Goal: Information Seeking & Learning: Learn about a topic

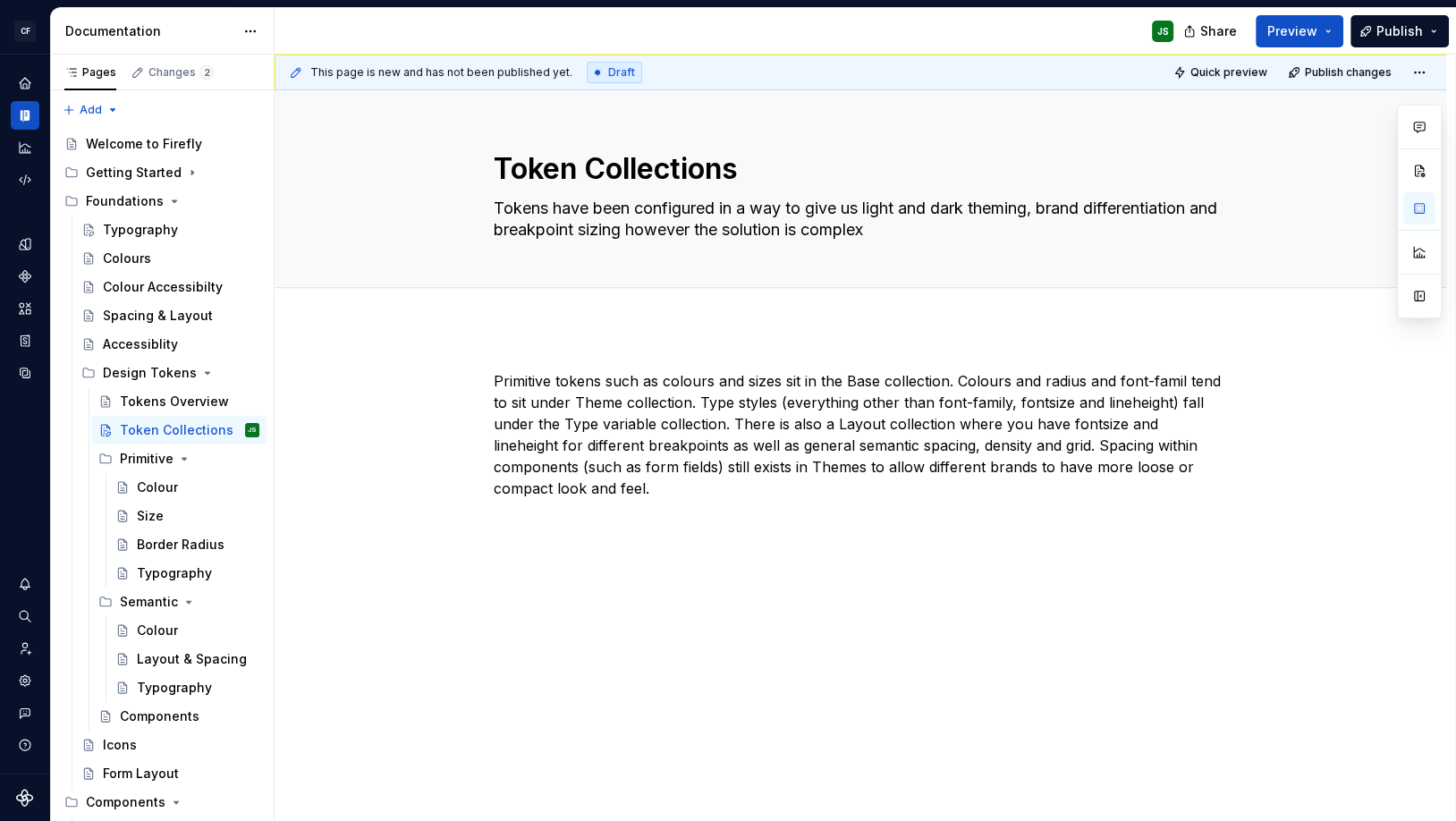
scroll to position [57, 0]
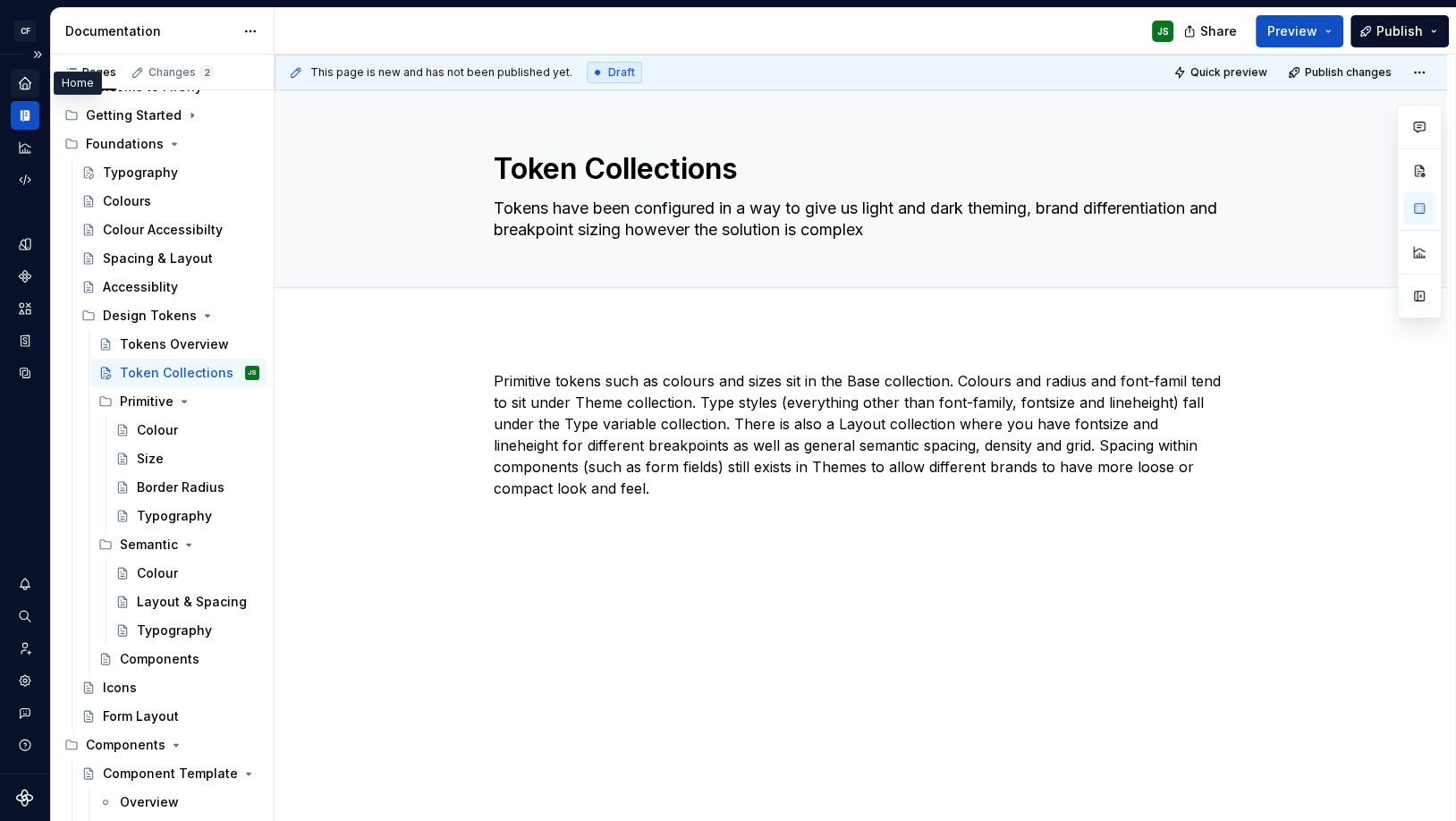
click at [24, 91] on div "Home" at bounding box center [25, 83] width 29 height 29
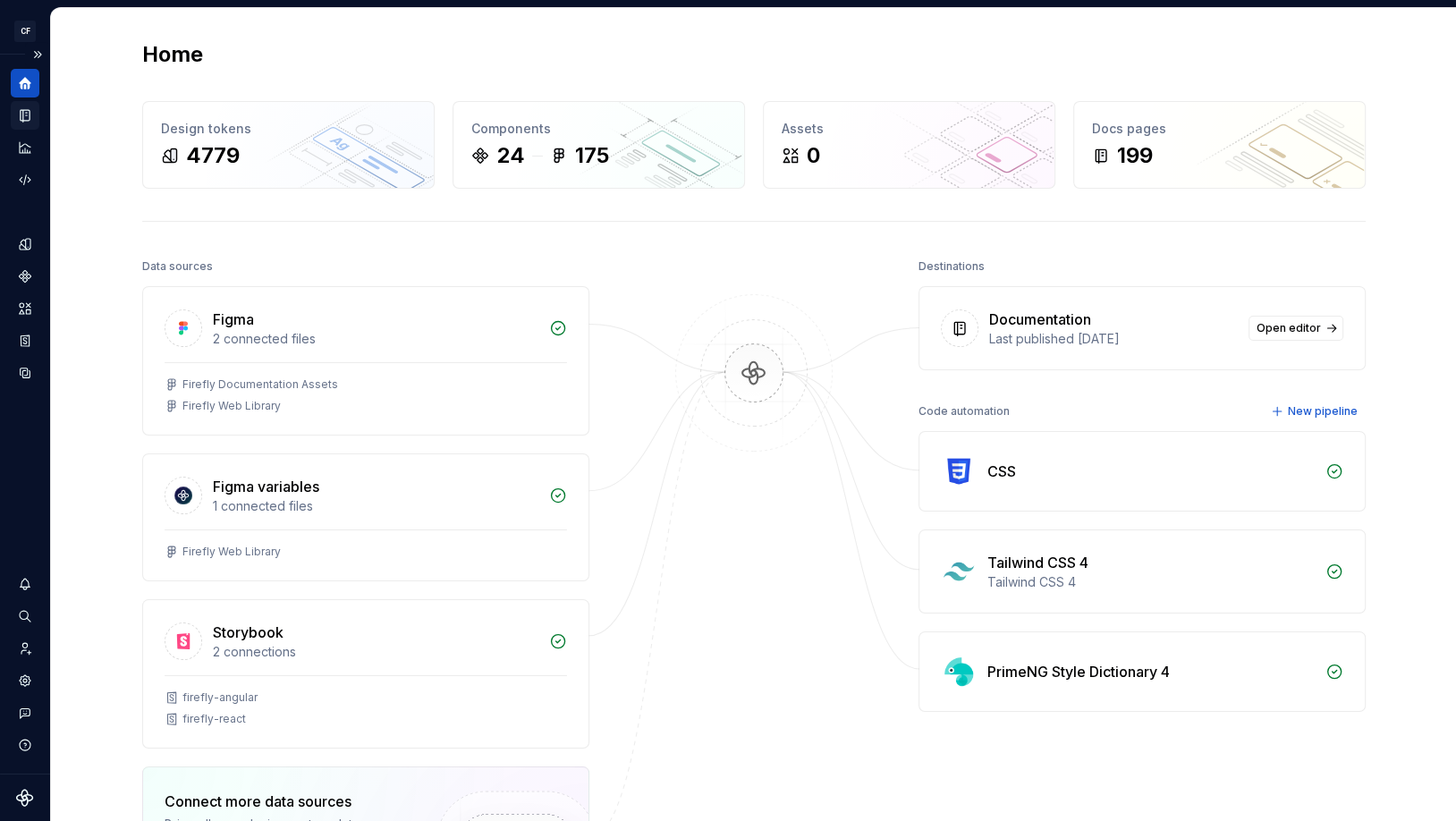
click at [25, 121] on icon "Documentation" at bounding box center [25, 116] width 16 height 16
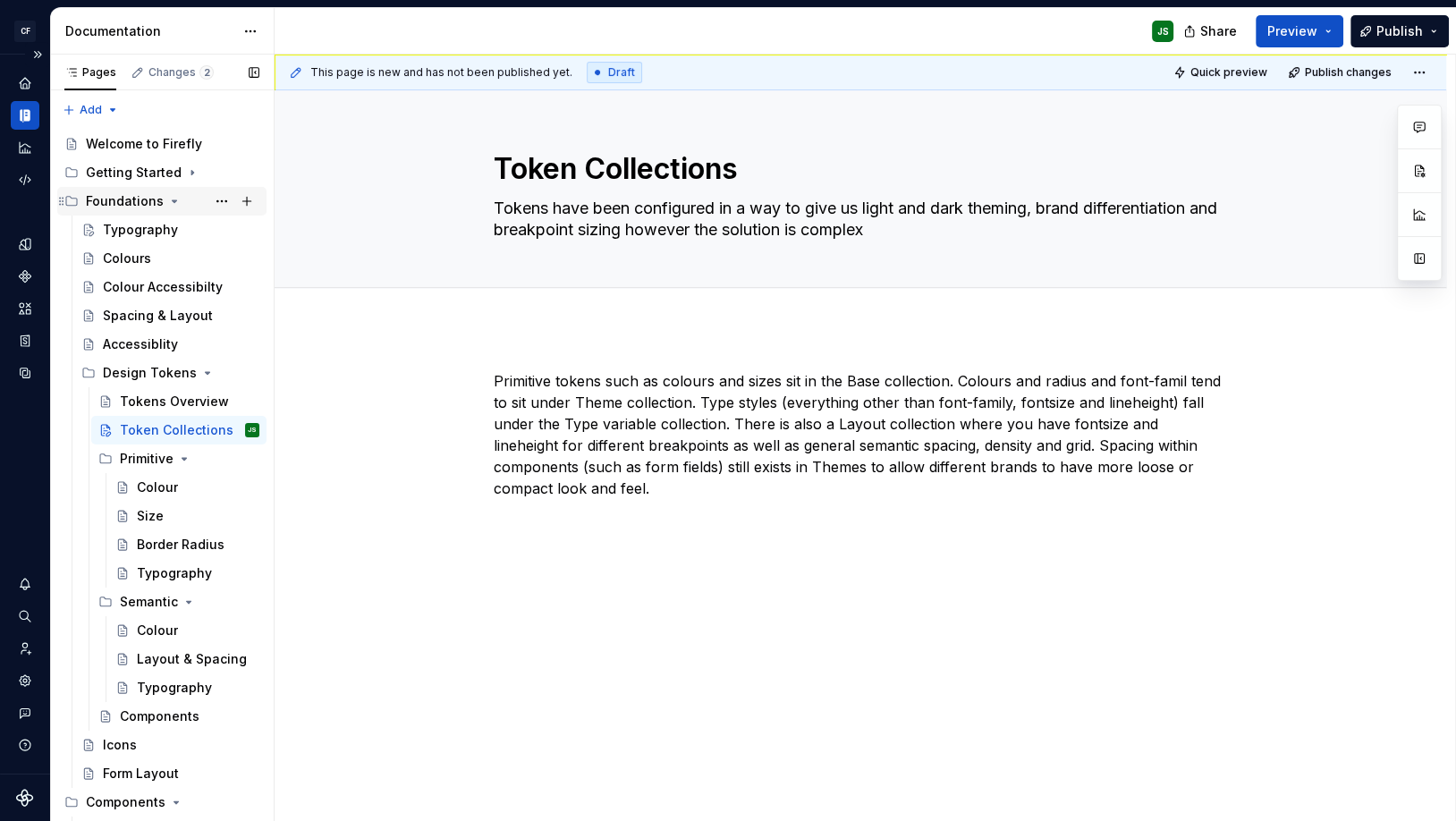
click at [175, 201] on icon "Page tree" at bounding box center [175, 202] width 14 height 14
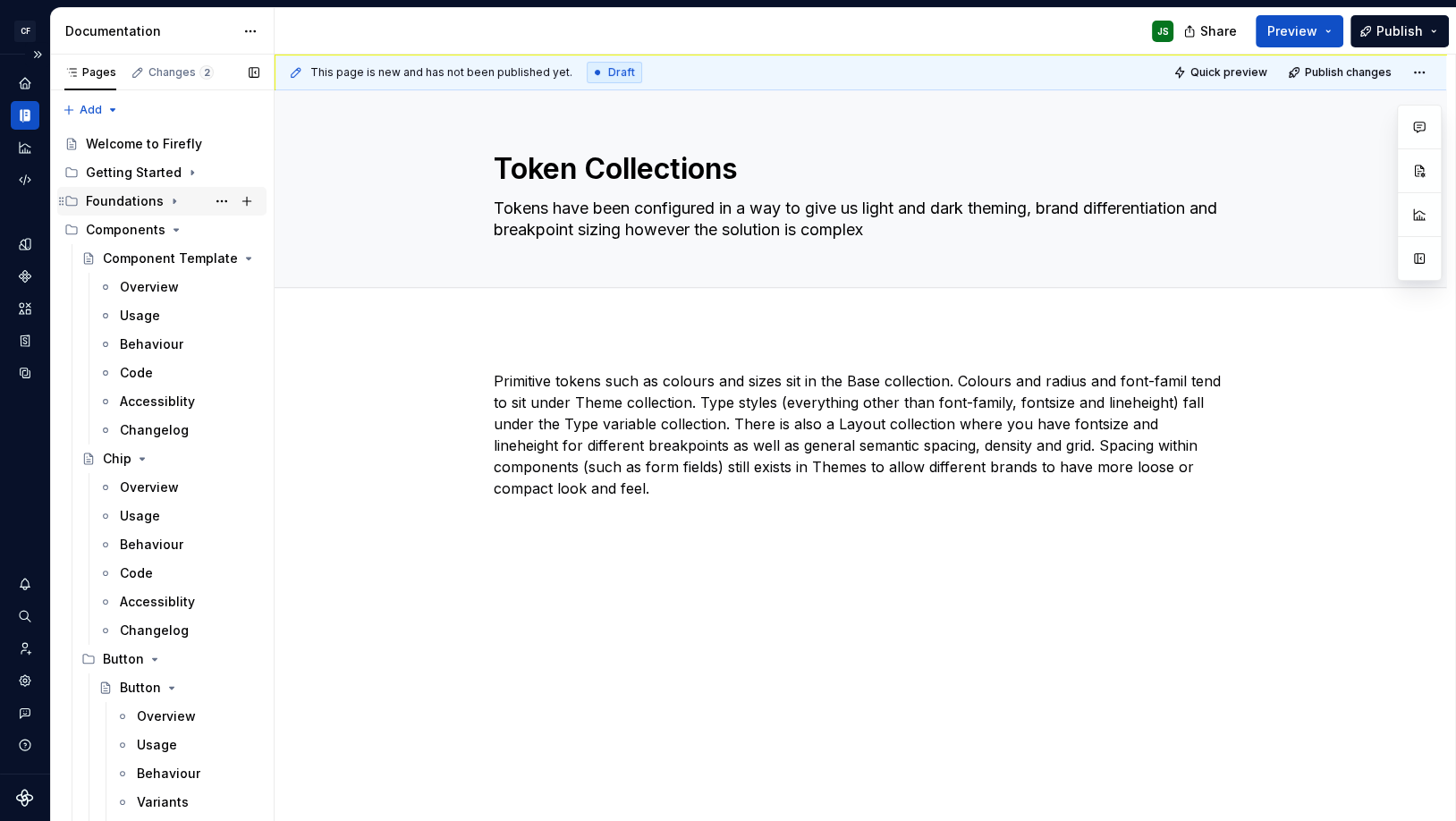
click at [175, 201] on icon "Page tree" at bounding box center [175, 202] width 14 height 14
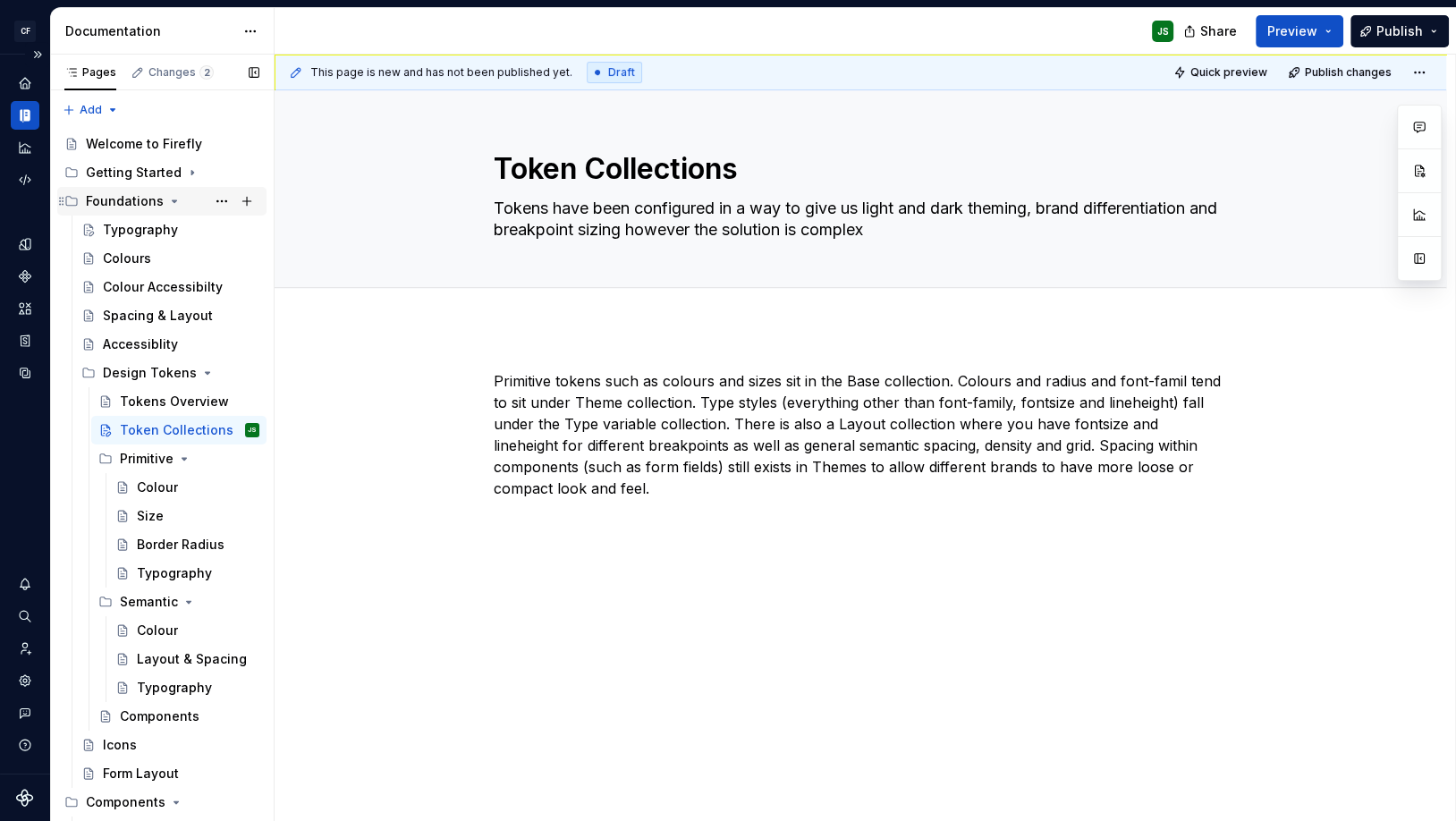
click at [126, 204] on div "Foundations" at bounding box center [125, 202] width 78 height 18
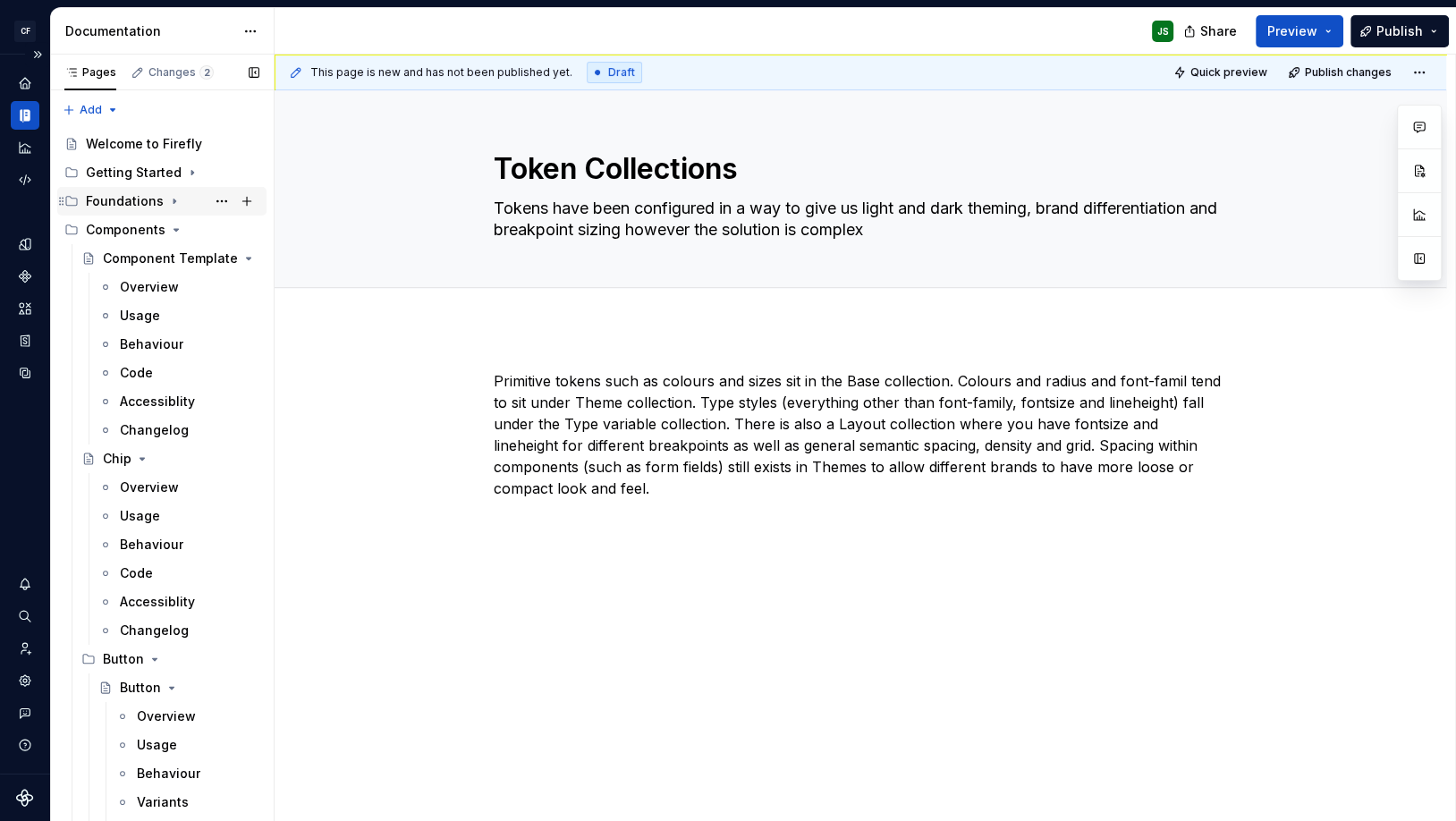
click at [126, 203] on div "Foundations" at bounding box center [125, 202] width 78 height 18
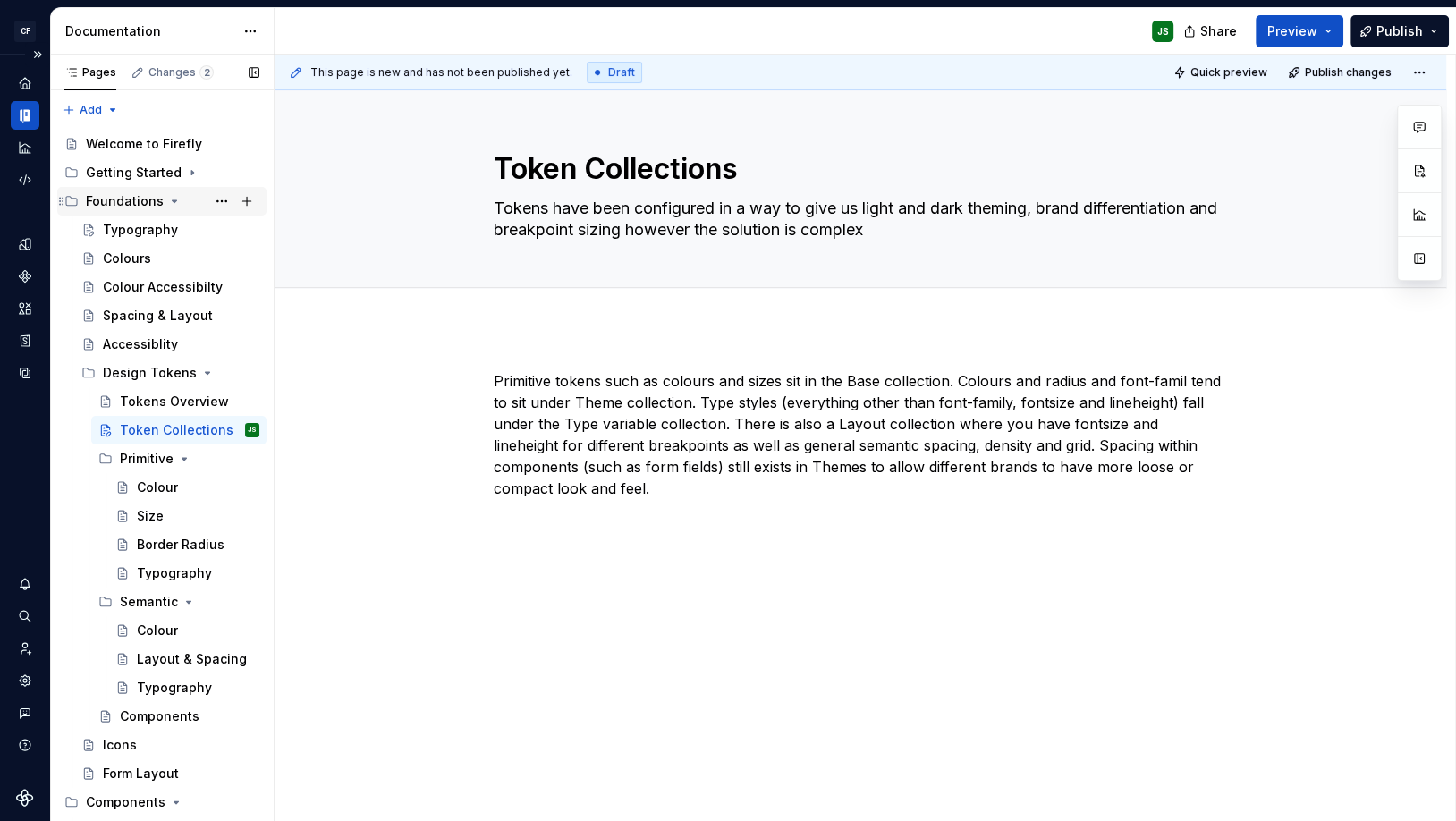
click at [126, 203] on div "Foundations" at bounding box center [125, 202] width 78 height 18
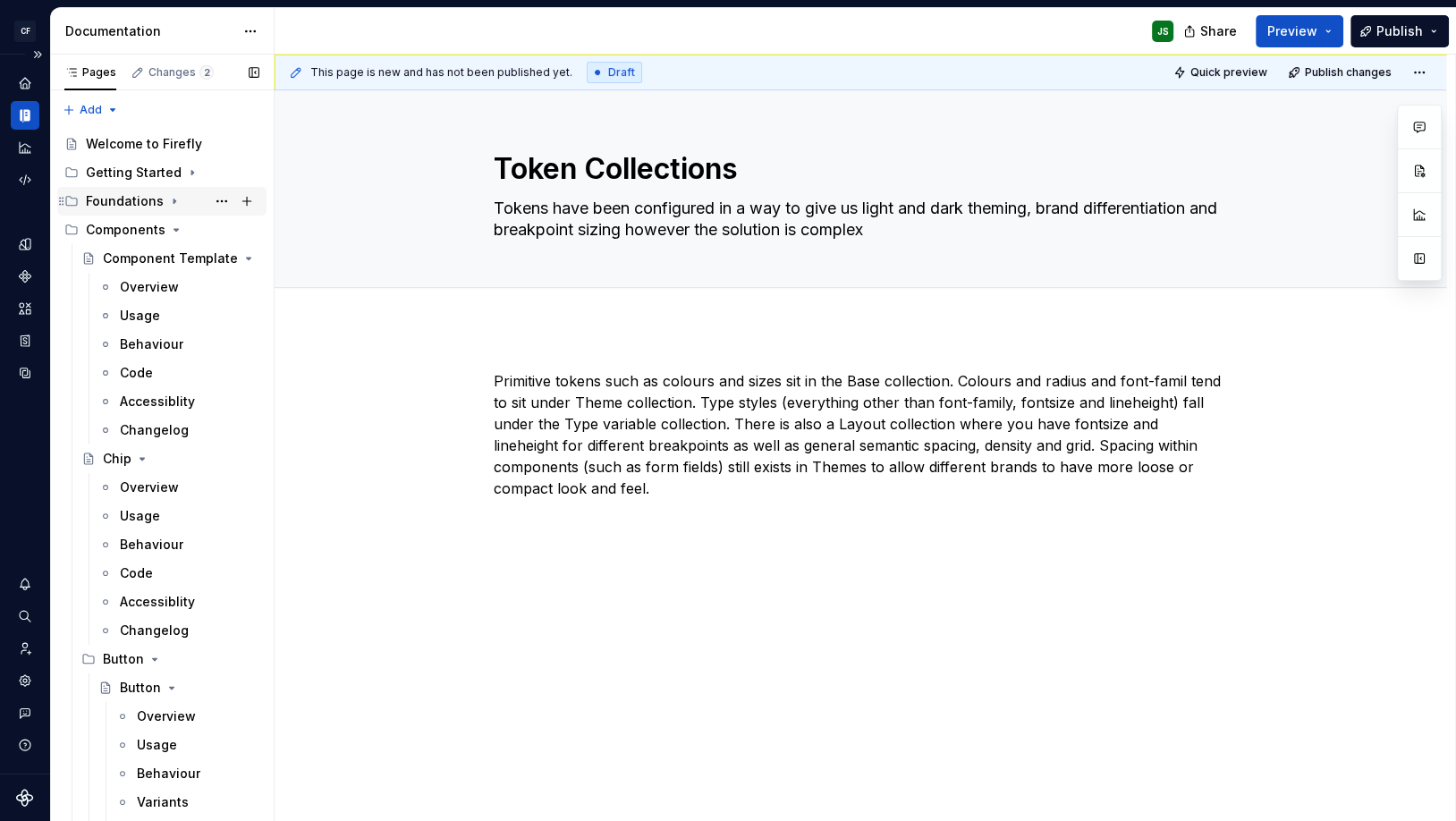
click at [126, 203] on div "Foundations" at bounding box center [125, 202] width 78 height 18
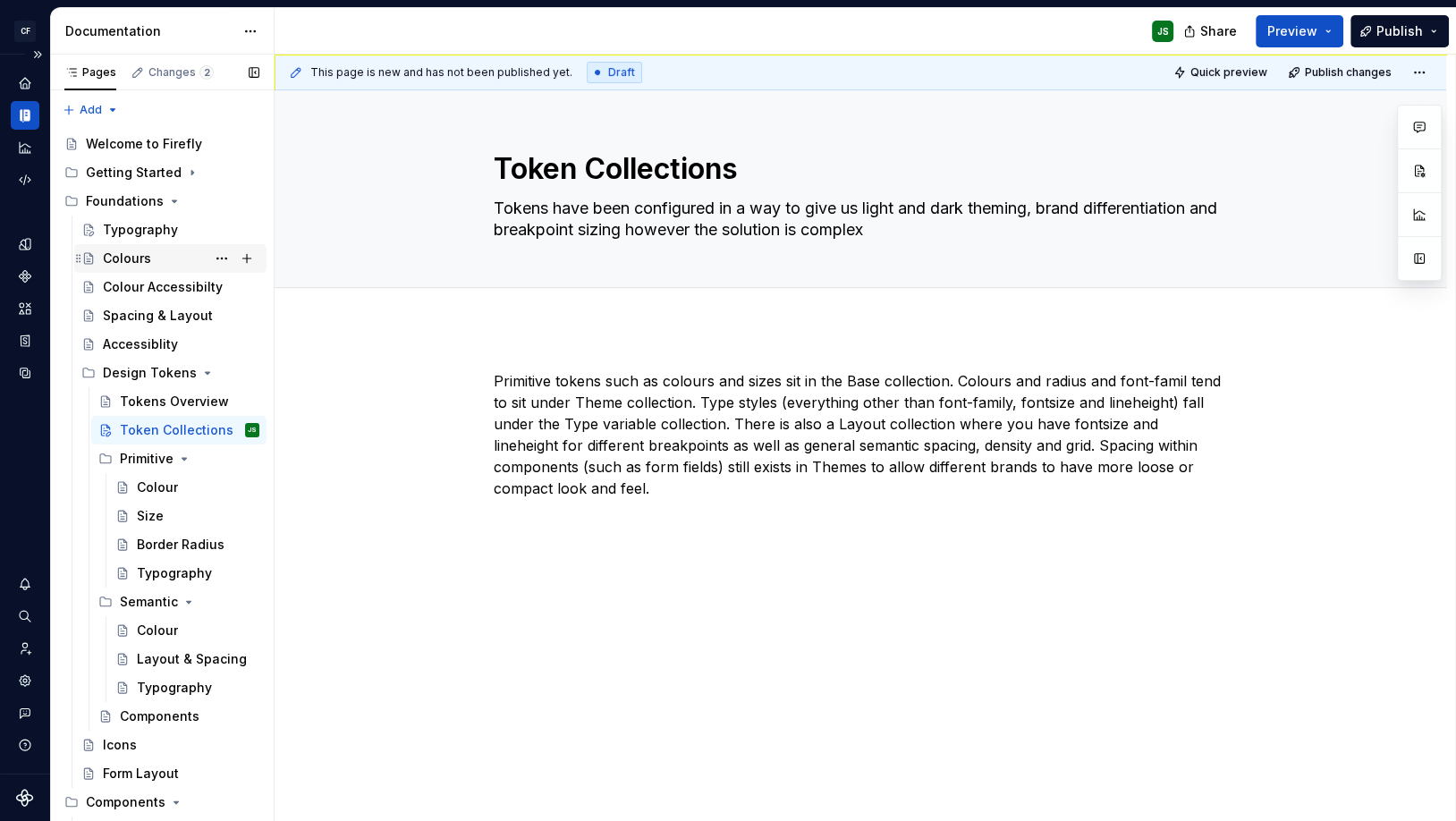
click at [141, 253] on div "Colours" at bounding box center [127, 258] width 48 height 18
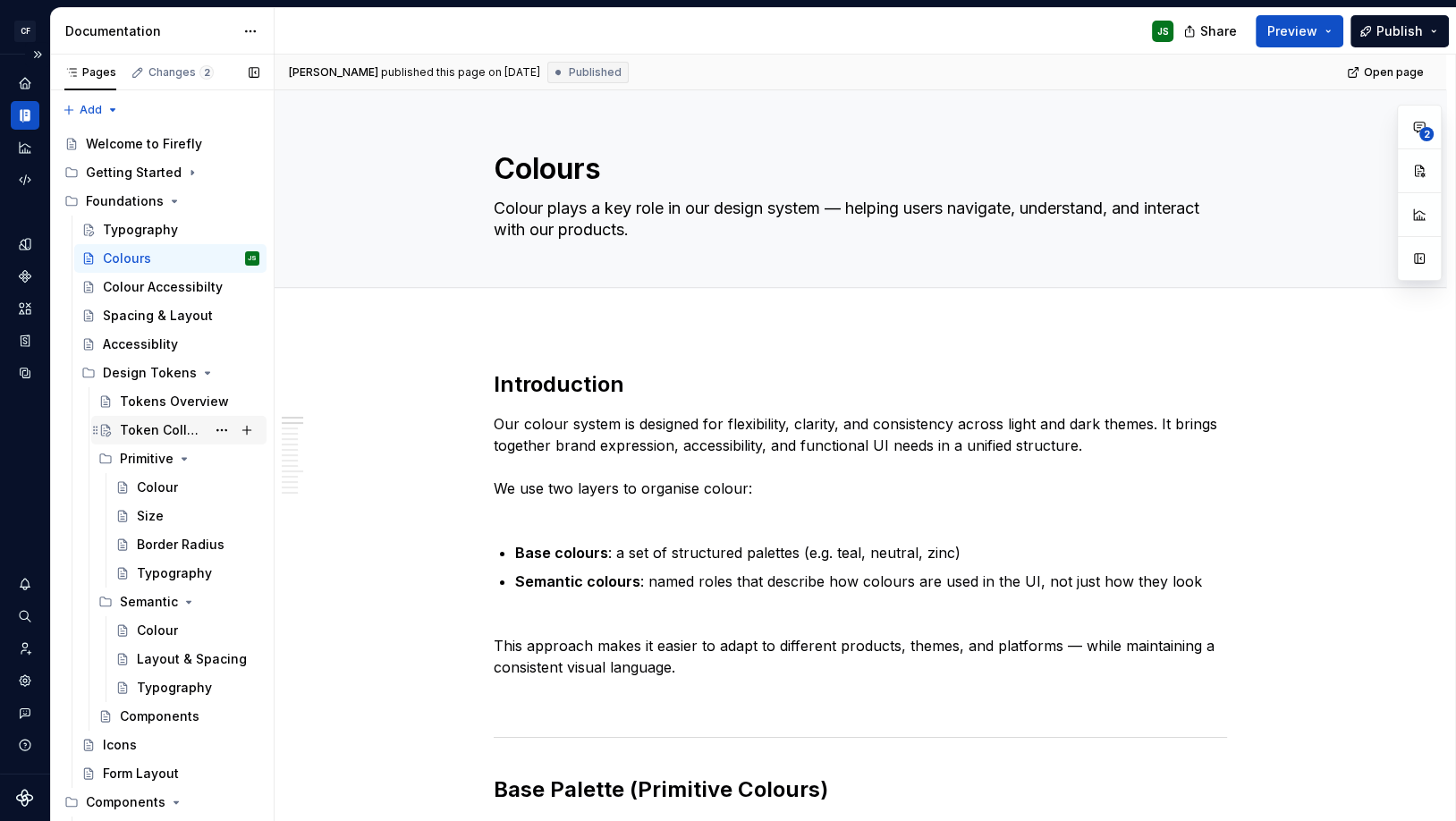
click at [152, 424] on div "Token Collections" at bounding box center [163, 430] width 86 height 18
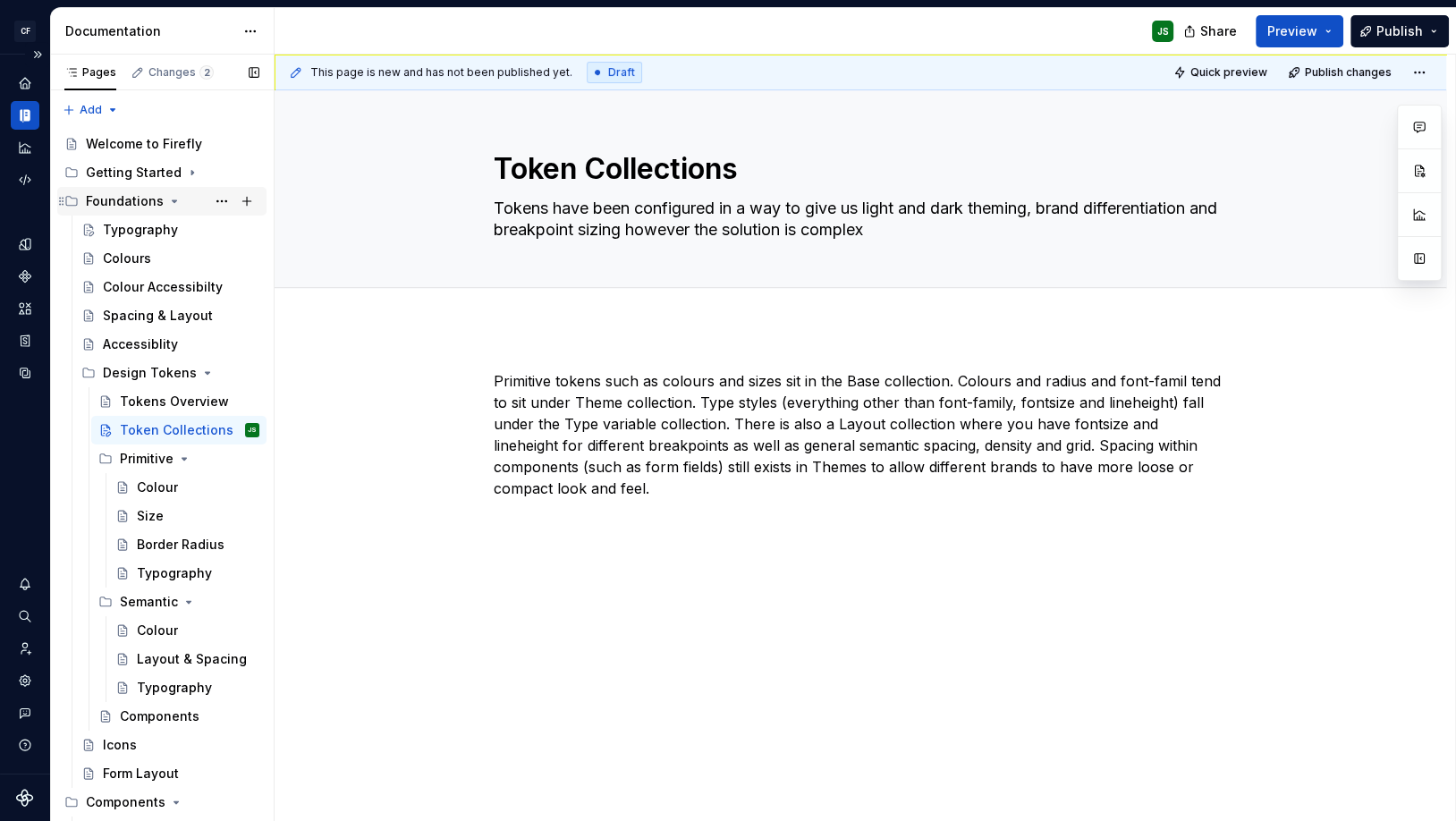
click at [186, 194] on div "Foundations" at bounding box center [173, 202] width 174 height 25
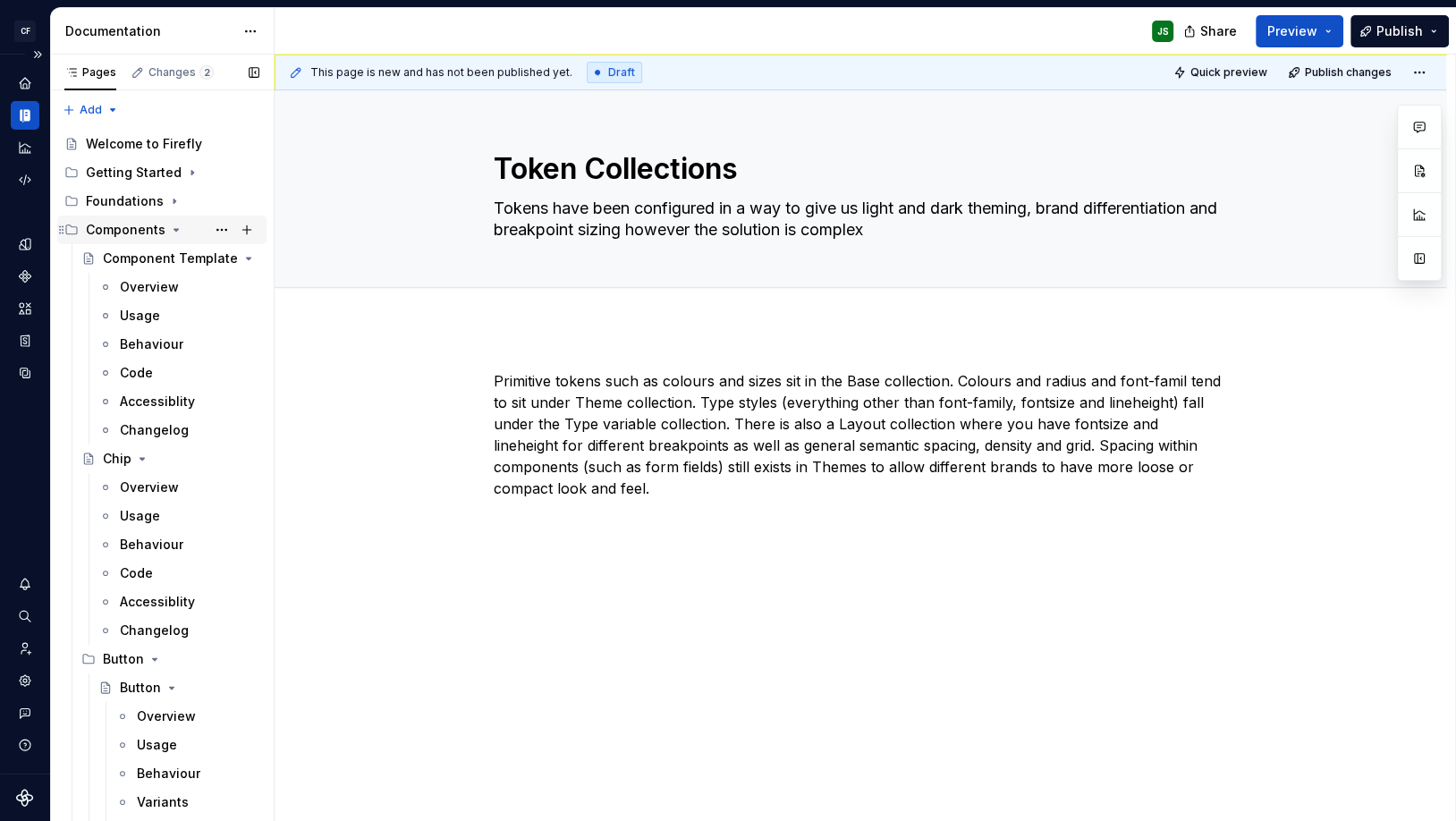
click at [169, 226] on icon "Page tree" at bounding box center [177, 229] width 14 height 14
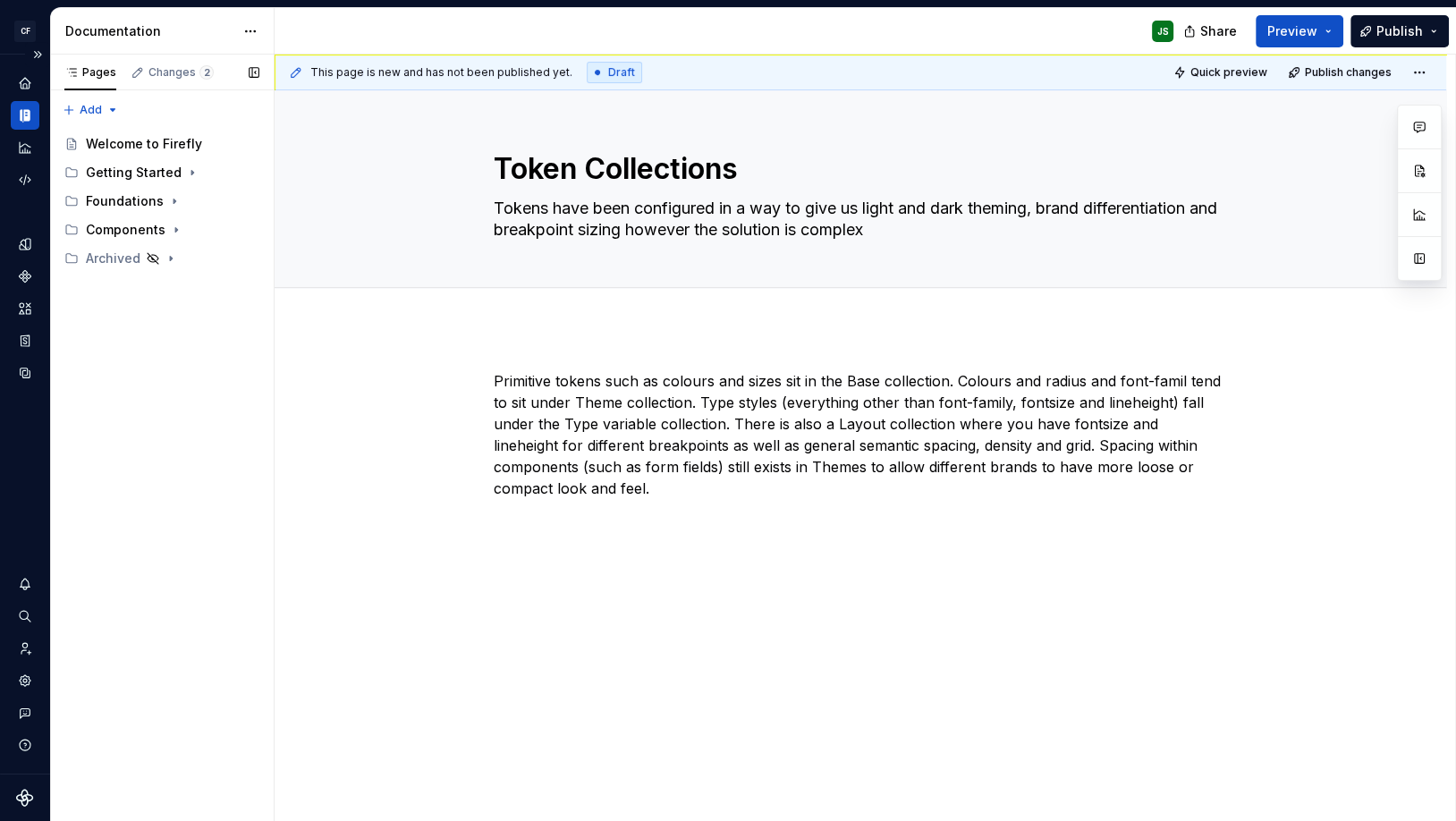
click at [255, 70] on button "button" at bounding box center [254, 73] width 25 height 25
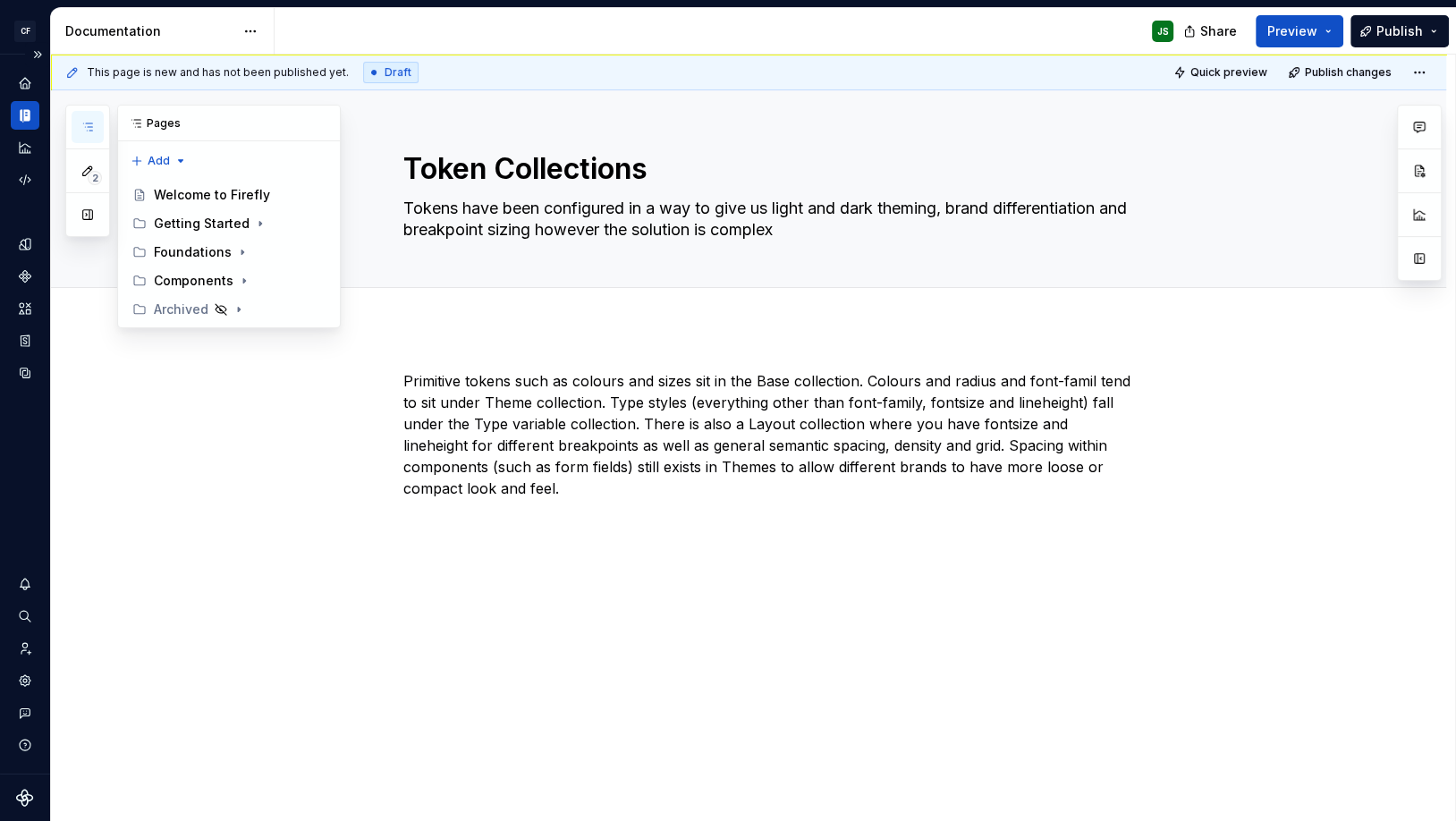
click at [91, 120] on icon "button" at bounding box center [88, 127] width 14 height 14
click at [16, 115] on div "Documentation" at bounding box center [25, 116] width 29 height 29
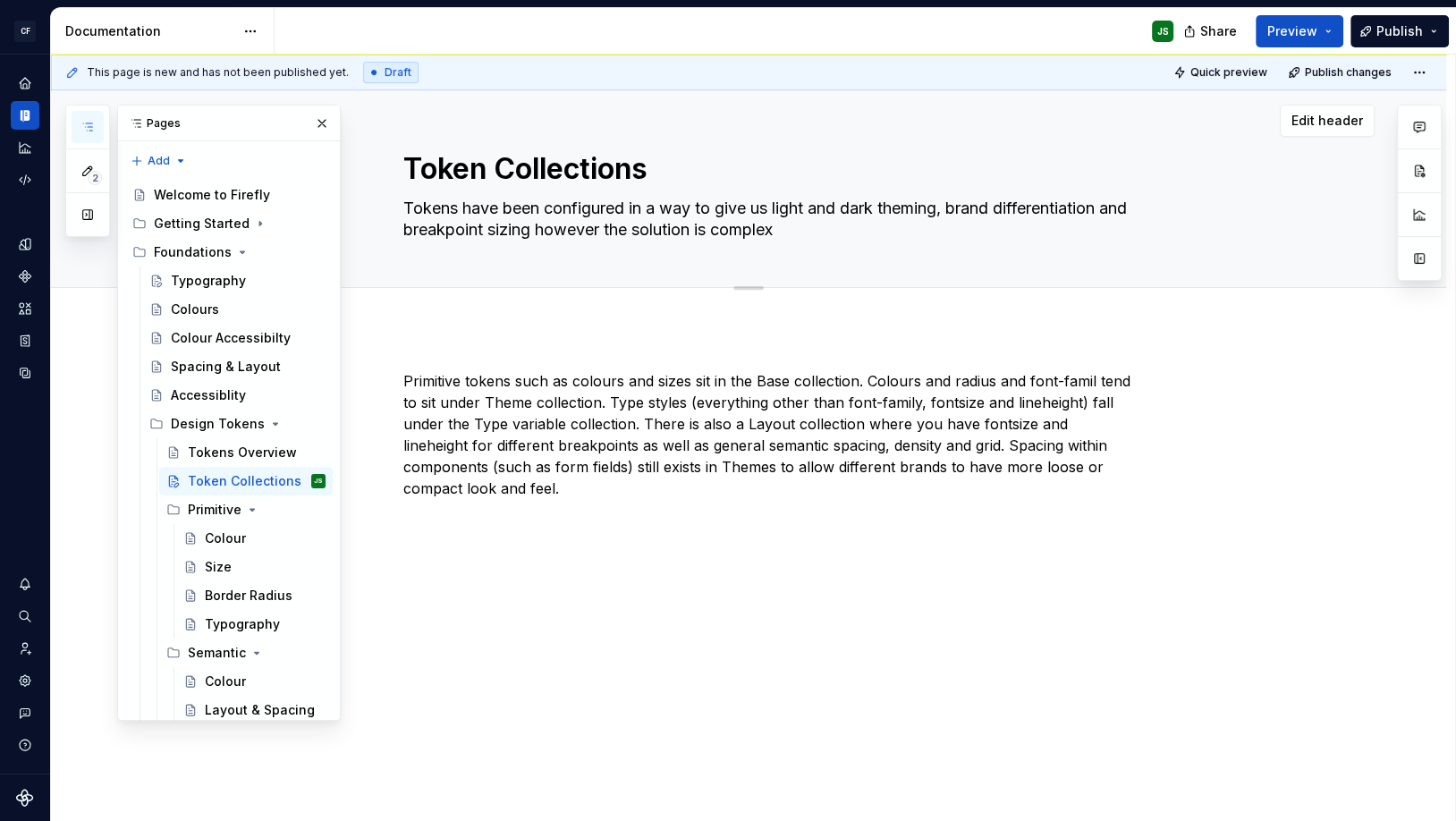
click at [316, 119] on button "button" at bounding box center [322, 124] width 25 height 25
click at [97, 123] on button "button" at bounding box center [88, 127] width 32 height 32
click at [85, 205] on button "button" at bounding box center [88, 215] width 32 height 32
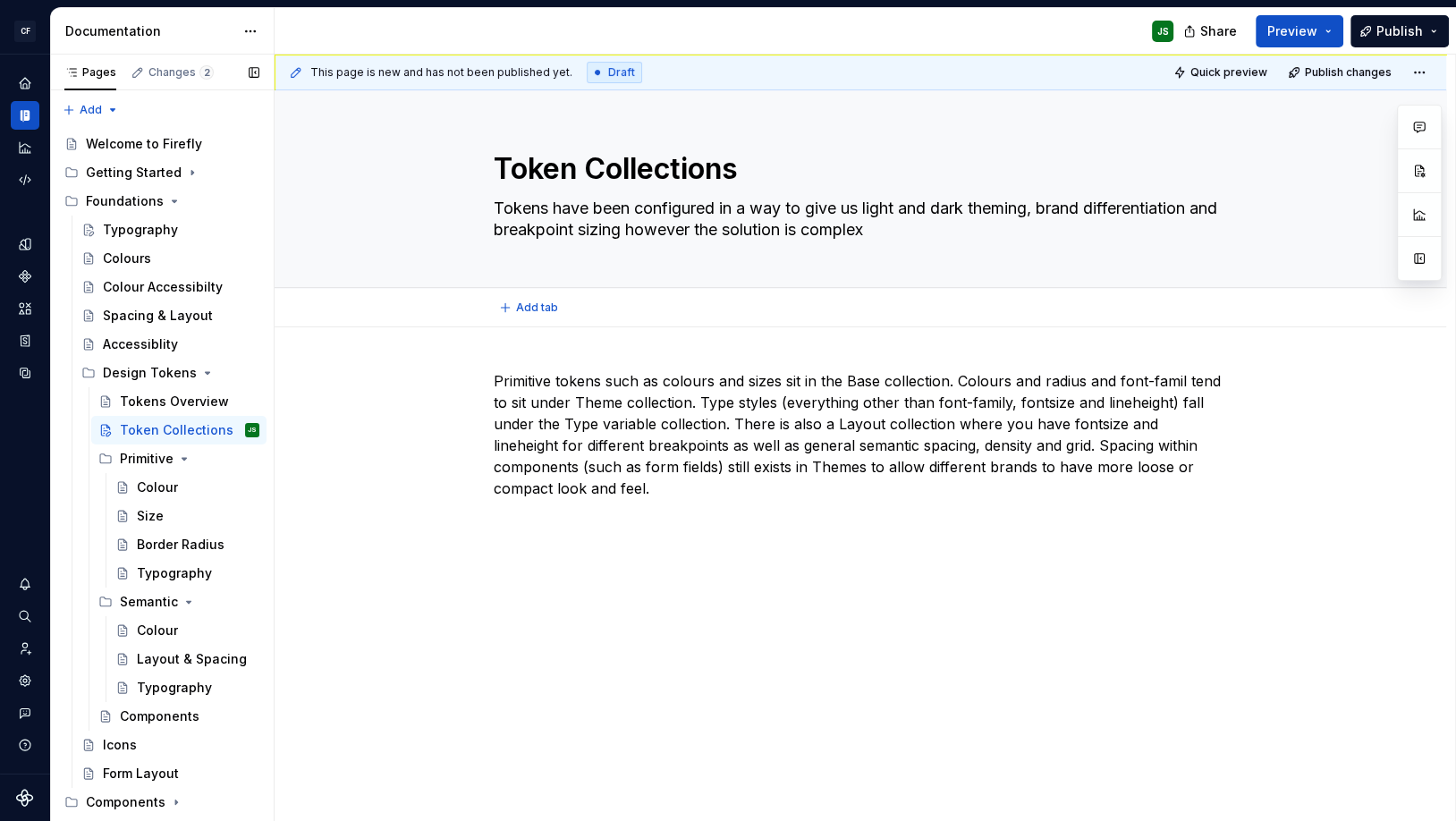
type textarea "*"
